Goal: Transaction & Acquisition: Purchase product/service

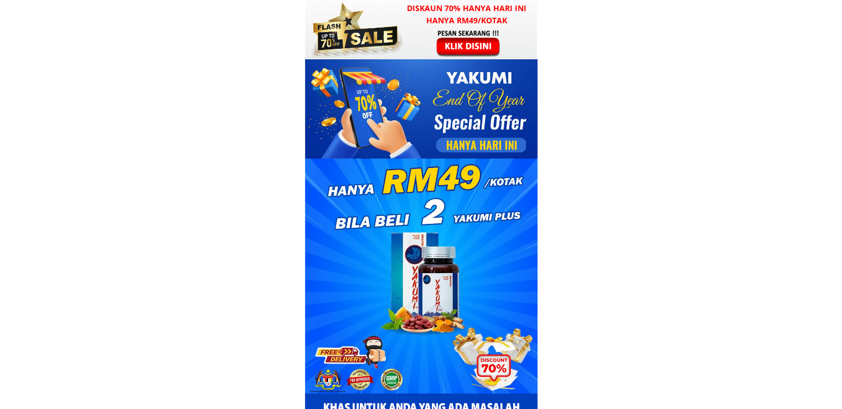
click at [412, 40] on div at bounding box center [421, 29] width 232 height 59
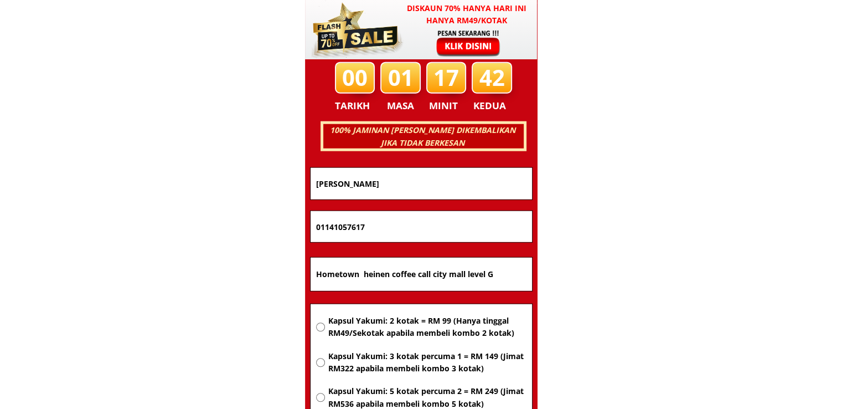
scroll to position [7095, 0]
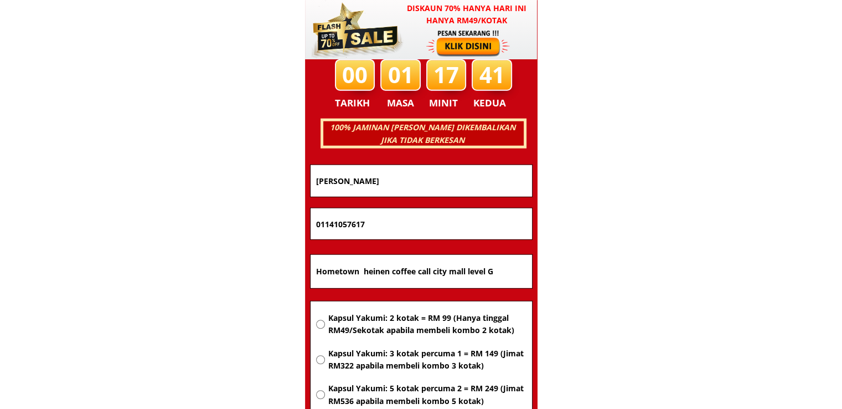
drag, startPoint x: 503, startPoint y: 273, endPoint x: 225, endPoint y: 273, distance: 277.4
paste input "kg muhibbah peringkat2.ranau sabah 89307"
type input "kg muhibbah peringkat2.ranau sabah 89307"
click at [364, 316] on span "Kapsul Yakumi: 2 kotak = RM 99 (Hanya tinggal RM49/Sekotak apabila membeli komb…" at bounding box center [427, 324] width 198 height 25
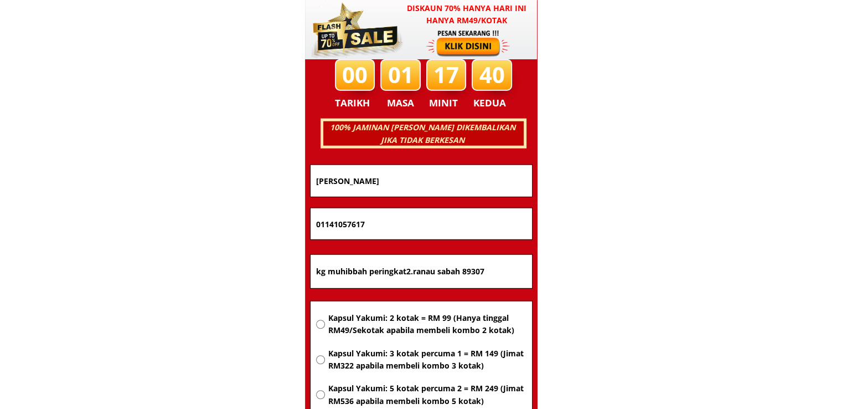
radio input "true"
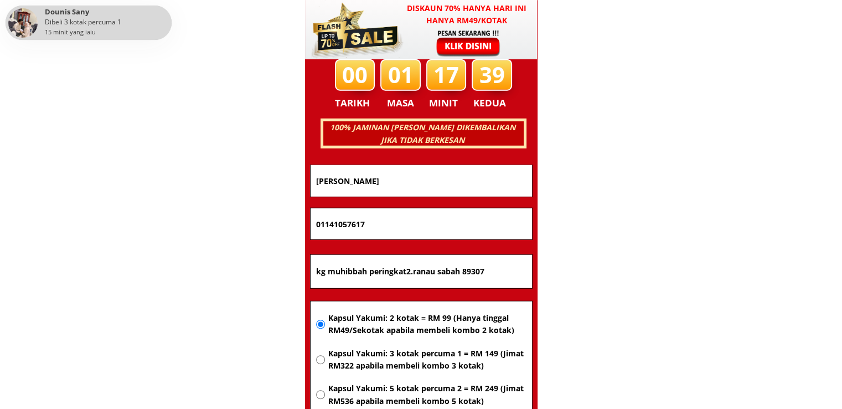
drag, startPoint x: 396, startPoint y: 219, endPoint x: 277, endPoint y: 224, distance: 119.7
paste input "77690314"
type input "0177690314"
drag, startPoint x: 429, startPoint y: 185, endPoint x: 197, endPoint y: 183, distance: 231.5
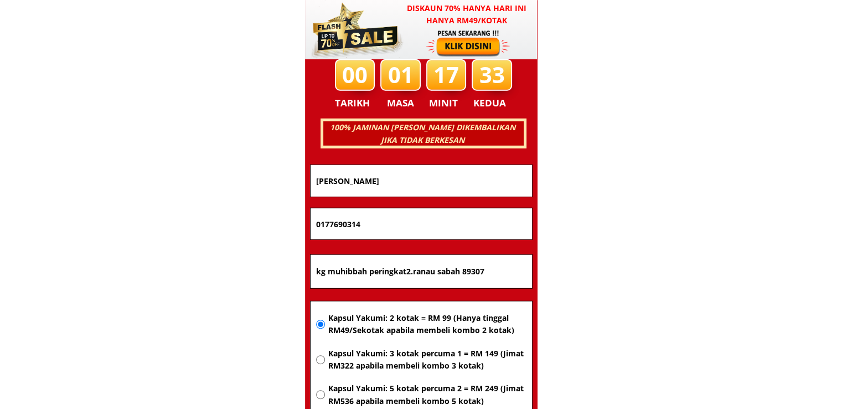
paste input "doko doko"
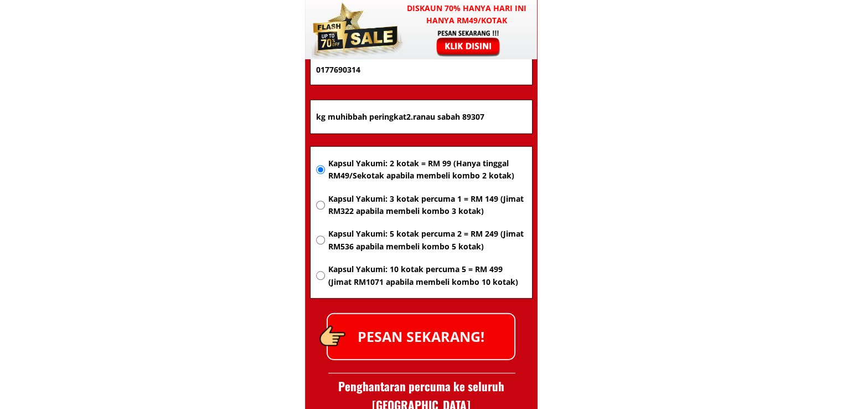
scroll to position [7261, 0]
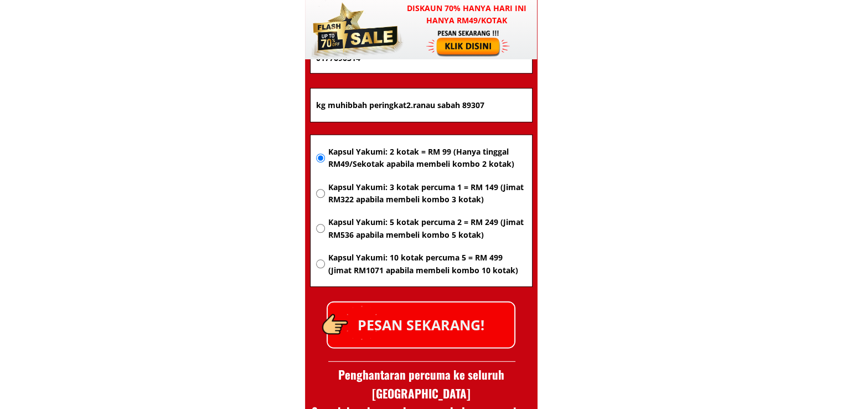
type input "doko doko"
click at [422, 335] on p "PESAN SEKARANG!" at bounding box center [421, 324] width 187 height 45
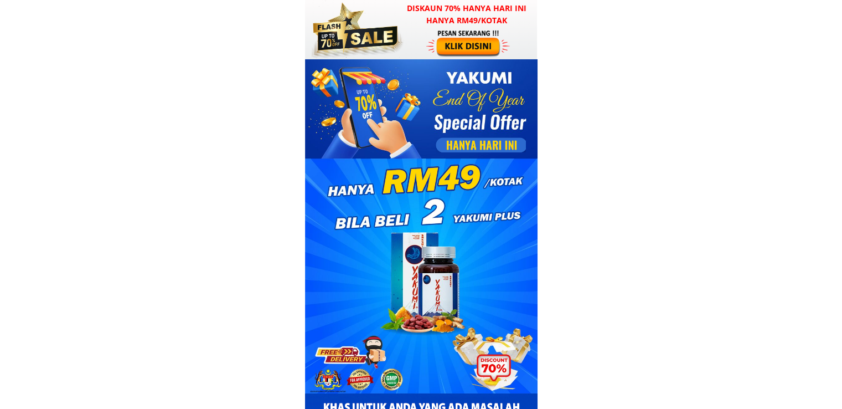
click at [413, 47] on div at bounding box center [421, 29] width 232 height 59
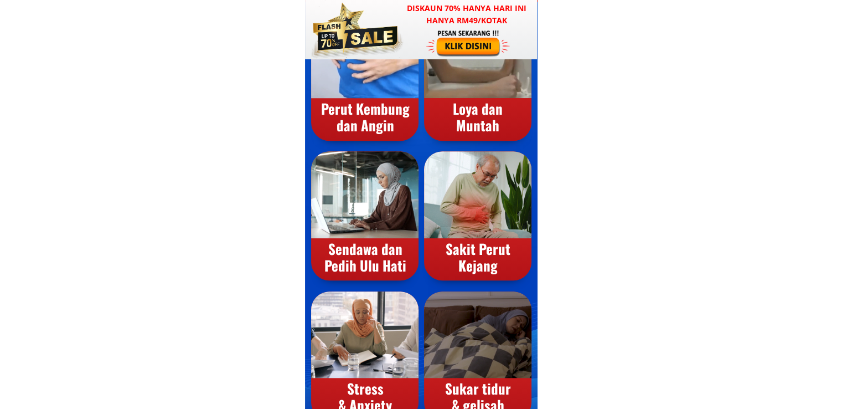
scroll to position [7095, 0]
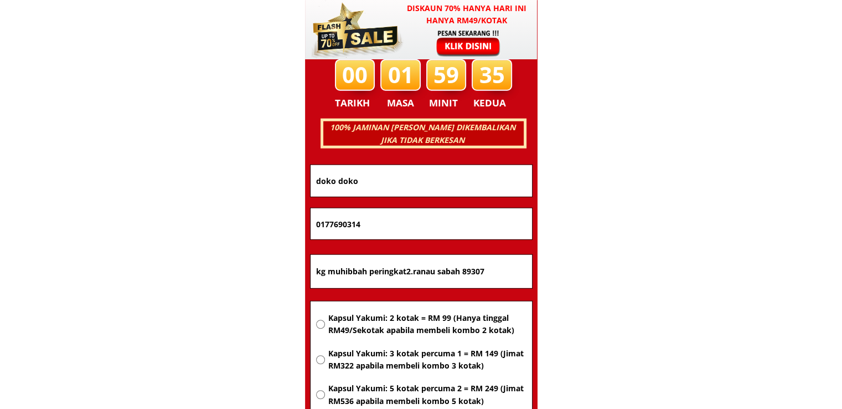
drag, startPoint x: 494, startPoint y: 274, endPoint x: 285, endPoint y: 267, distance: 208.9
paste input "[STREET_ADDRESS] selangor"
type input "[STREET_ADDRESS] selangor"
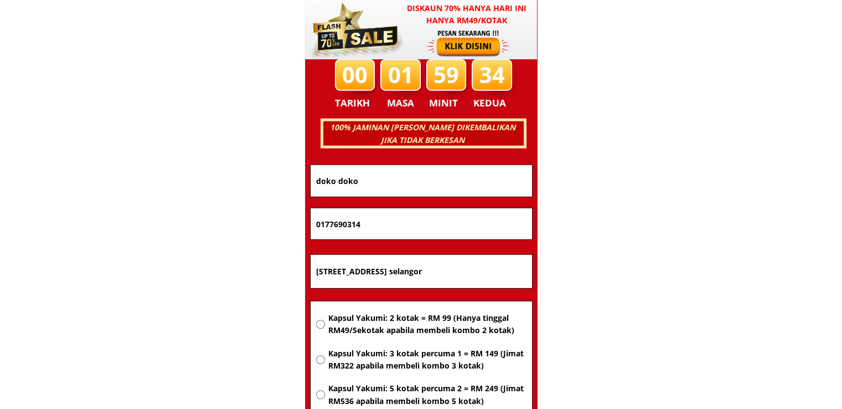
scroll to position [0, 0]
drag, startPoint x: 388, startPoint y: 233, endPoint x: 215, endPoint y: 231, distance: 172.8
paste input "1) 273-53718"
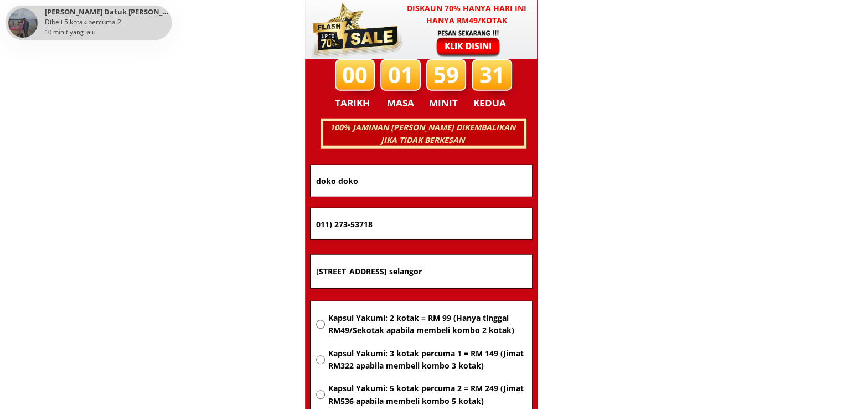
click at [350, 224] on input "011) 273-53718" at bounding box center [421, 223] width 216 height 31
click at [333, 226] on input "011) 27353718" at bounding box center [421, 223] width 216 height 31
type input "01127353718"
drag, startPoint x: 401, startPoint y: 193, endPoint x: 207, endPoint y: 192, distance: 194.4
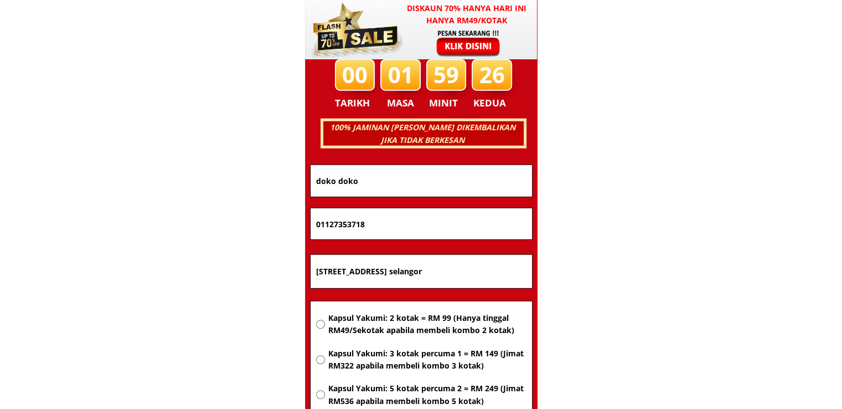
paste input "[PERSON_NAME]"
type input "[PERSON_NAME]"
click at [357, 331] on span "Kapsul Yakumi: 2 kotak = RM 99 (Hanya tinggal RM49/Sekotak apabila membeli komb…" at bounding box center [427, 324] width 198 height 25
radio input "true"
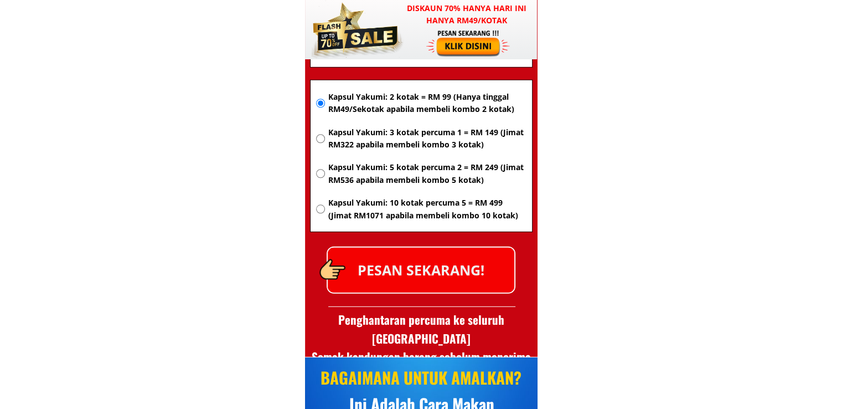
scroll to position [7316, 0]
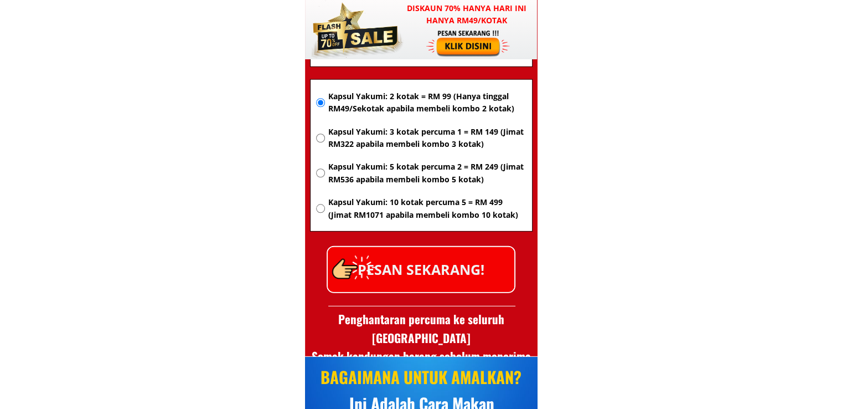
click at [412, 270] on p "PESAN SEKARANG!" at bounding box center [421, 269] width 187 height 45
